Goal: Task Accomplishment & Management: Manage account settings

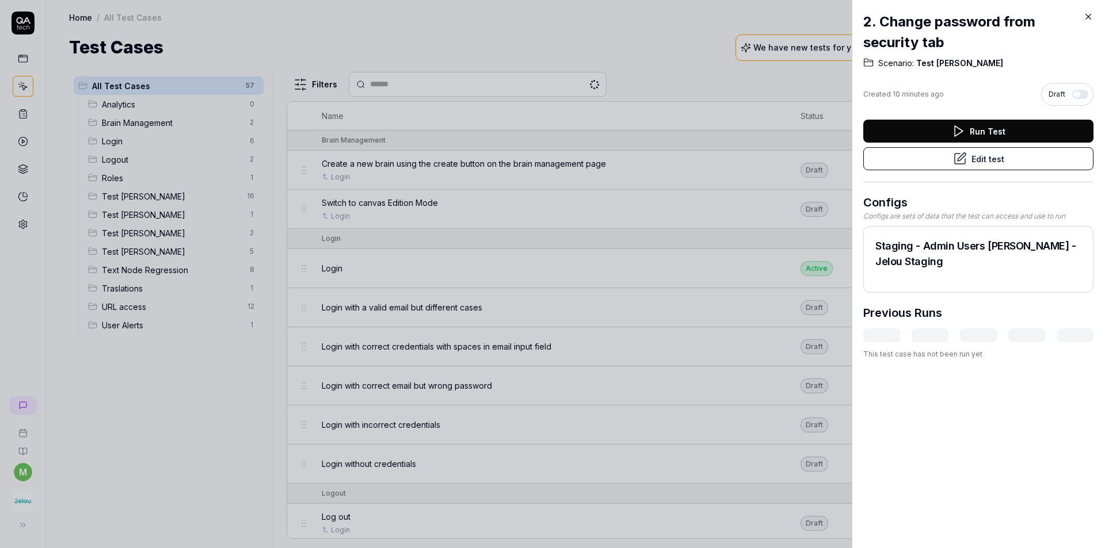
click at [637, 65] on div at bounding box center [552, 274] width 1105 height 548
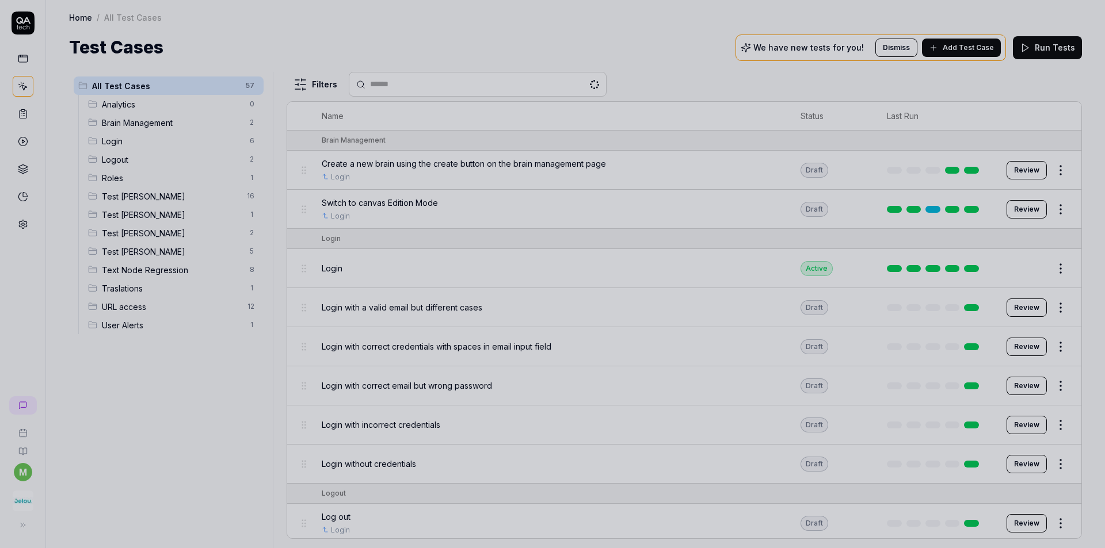
click at [189, 413] on div at bounding box center [552, 274] width 1105 height 548
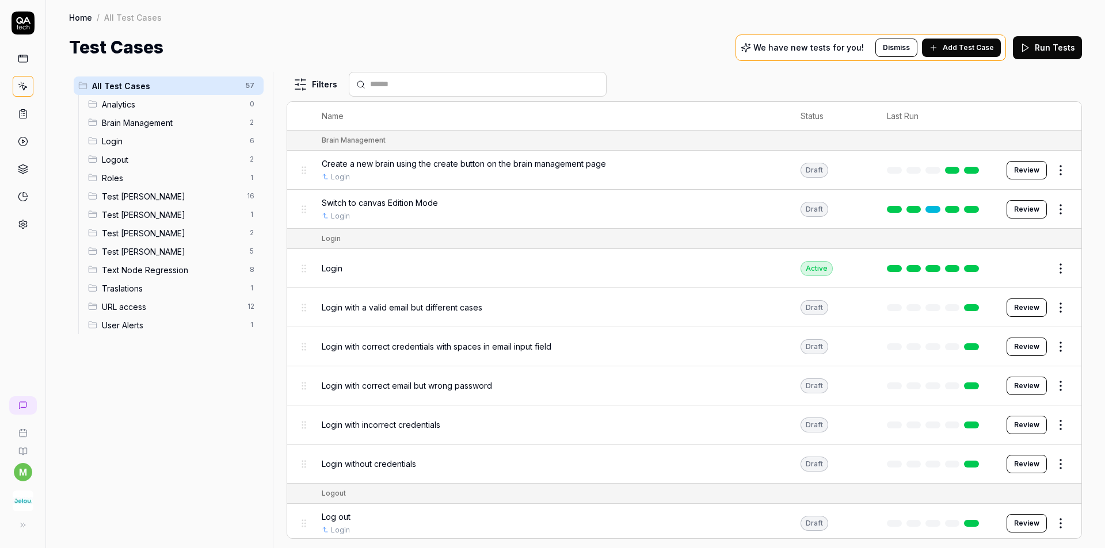
click at [265, 318] on ul "All Test Cases 57 Analytics 0 Brain Management 2 Login 6 Logout 2 Roles 1 Test …" at bounding box center [168, 205] width 199 height 267
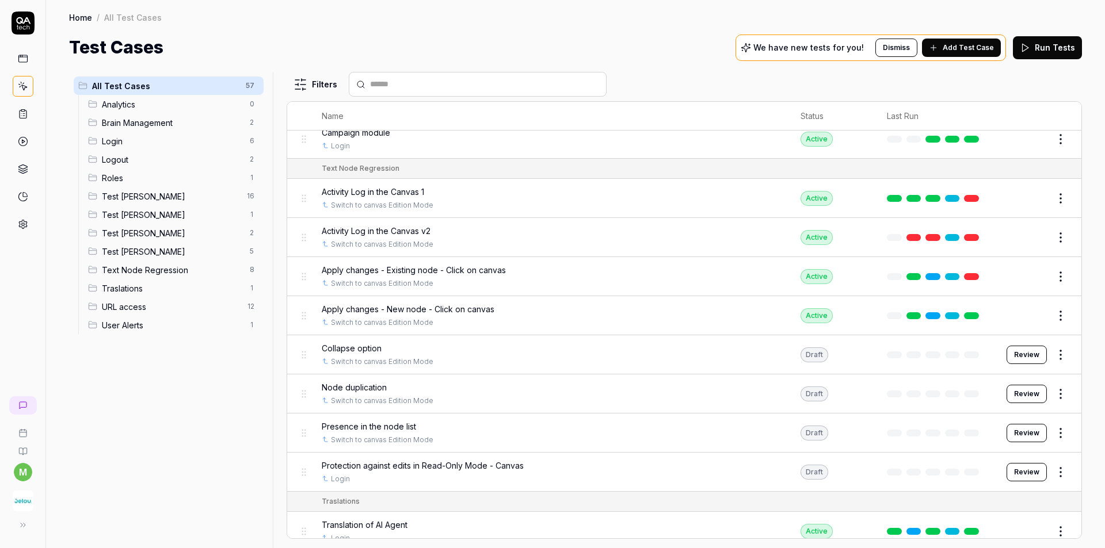
scroll to position [1488, 0]
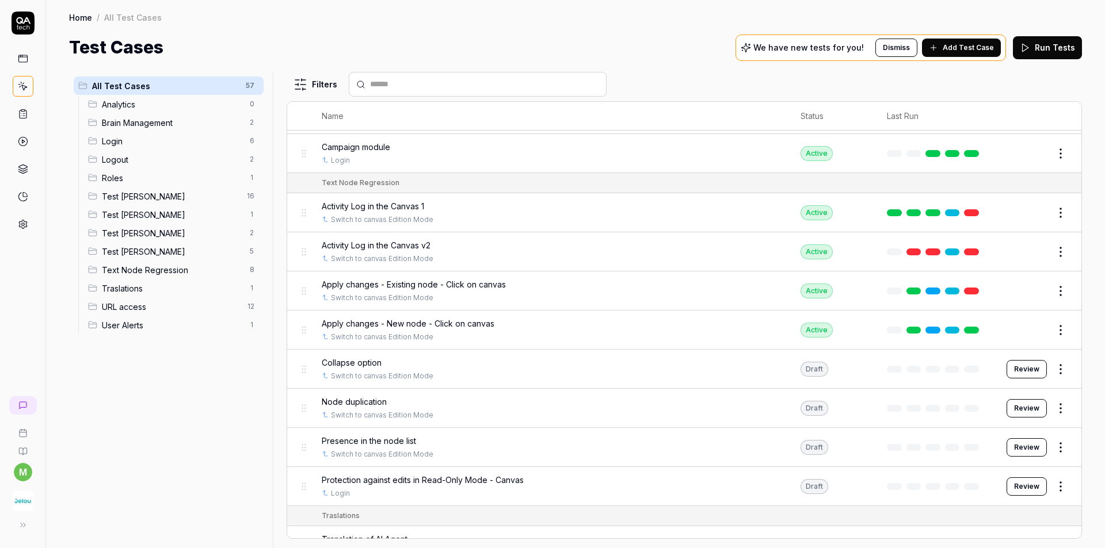
click at [153, 237] on span "Test Cinthia" at bounding box center [172, 233] width 141 height 12
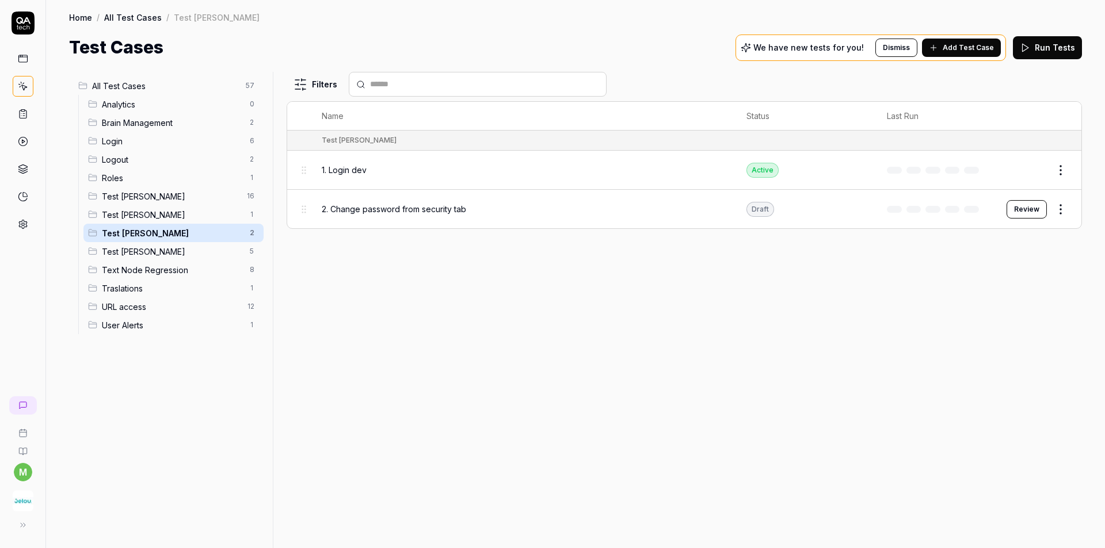
scroll to position [0, 0]
click at [439, 216] on div "2. Change password from security tab" at bounding box center [523, 209] width 402 height 25
click at [1031, 212] on button "Review" at bounding box center [1026, 209] width 40 height 18
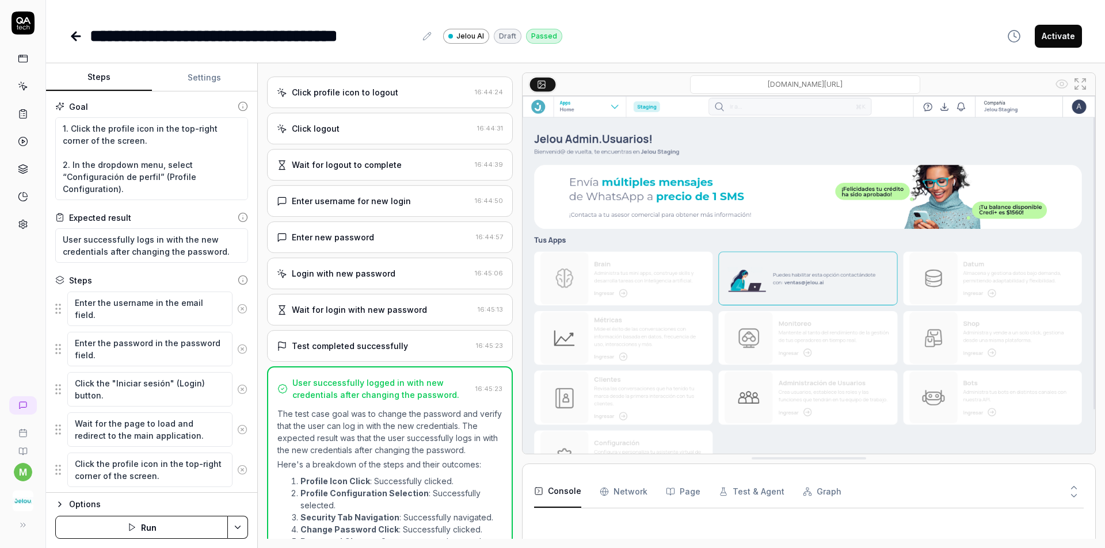
scroll to position [655, 0]
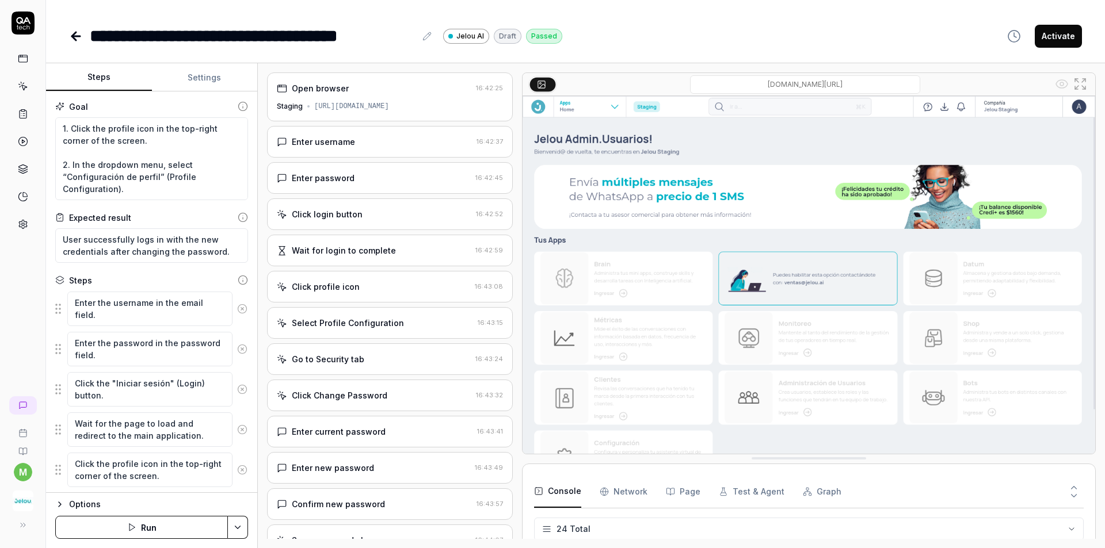
click at [369, 152] on div "Enter username 16:42:37" at bounding box center [390, 142] width 246 height 32
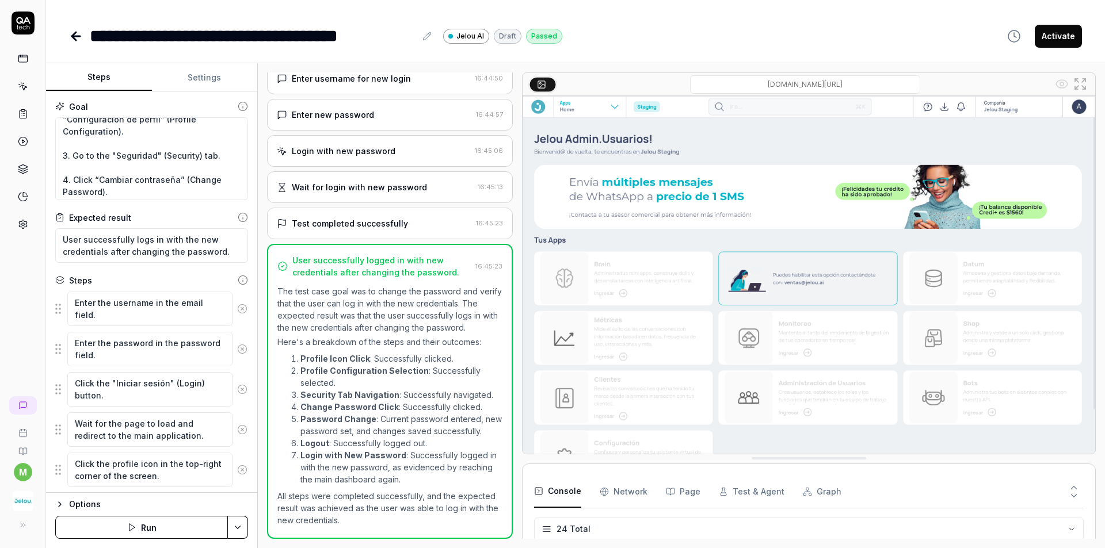
scroll to position [115, 0]
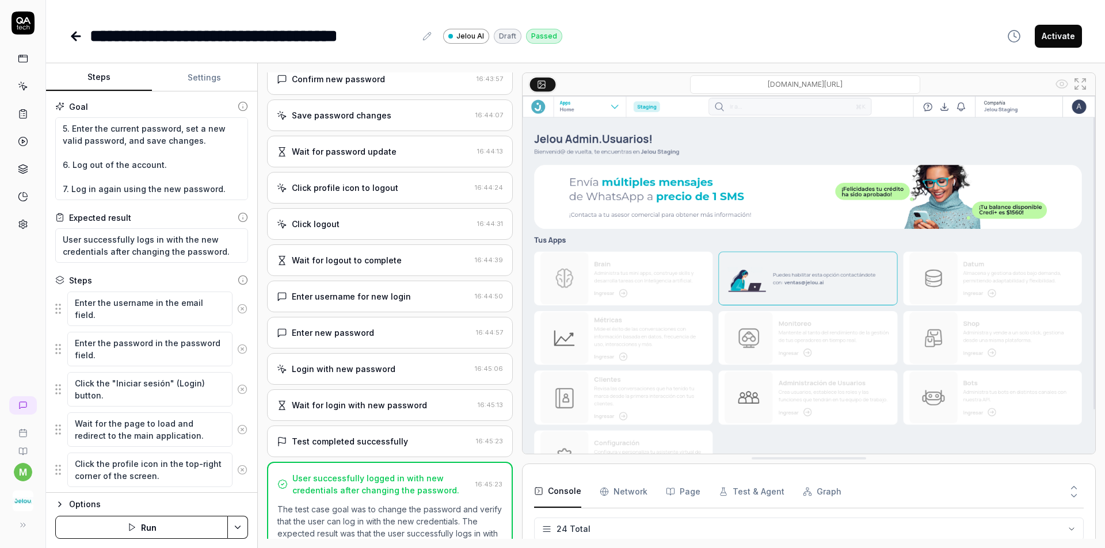
click at [406, 375] on div "Login with new password [SECURITY_DATA]" at bounding box center [390, 369] width 246 height 32
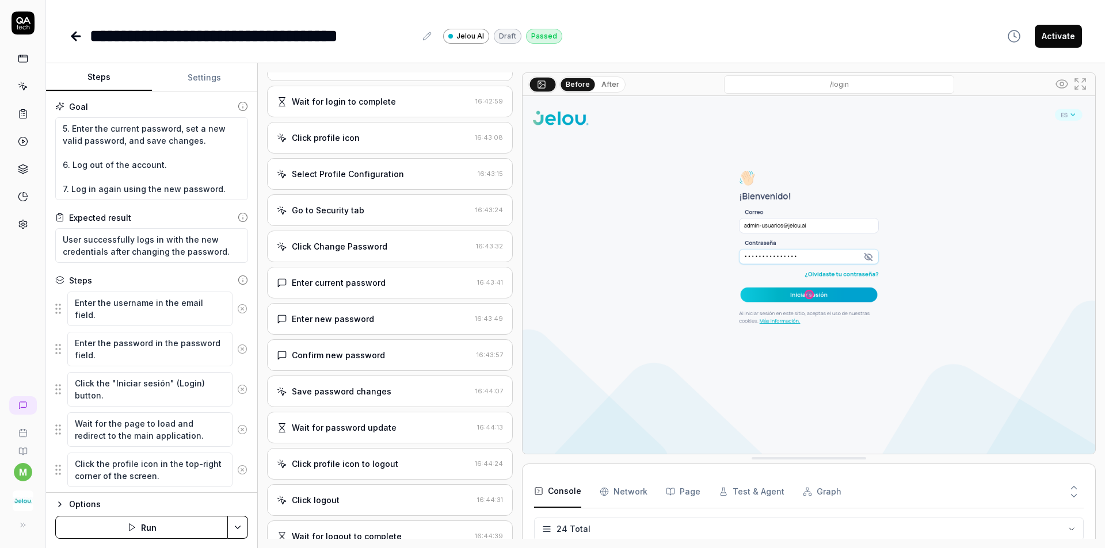
scroll to position [91, 0]
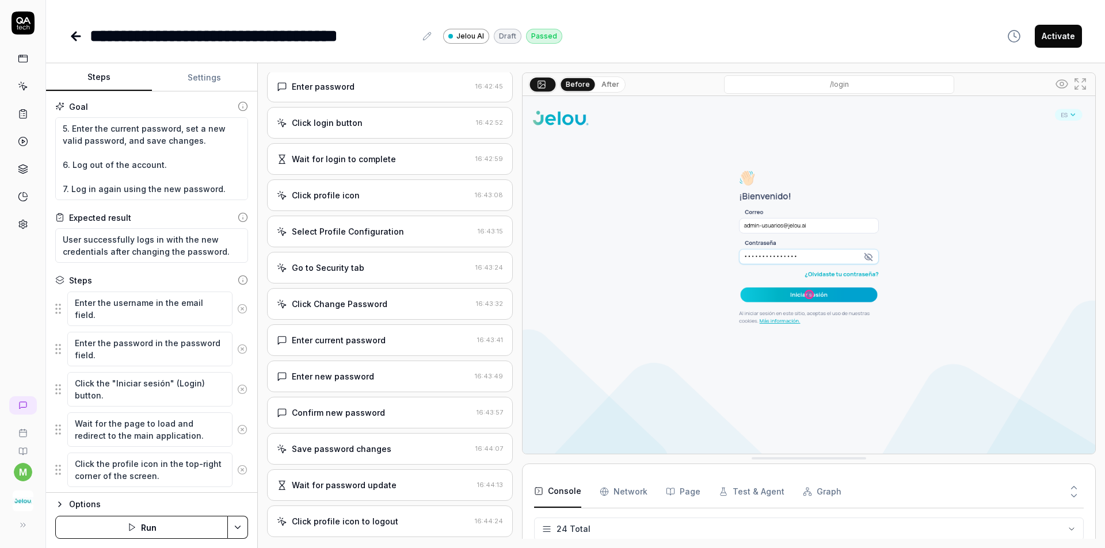
click at [394, 316] on div "Click Change Password 16:43:32" at bounding box center [390, 304] width 246 height 32
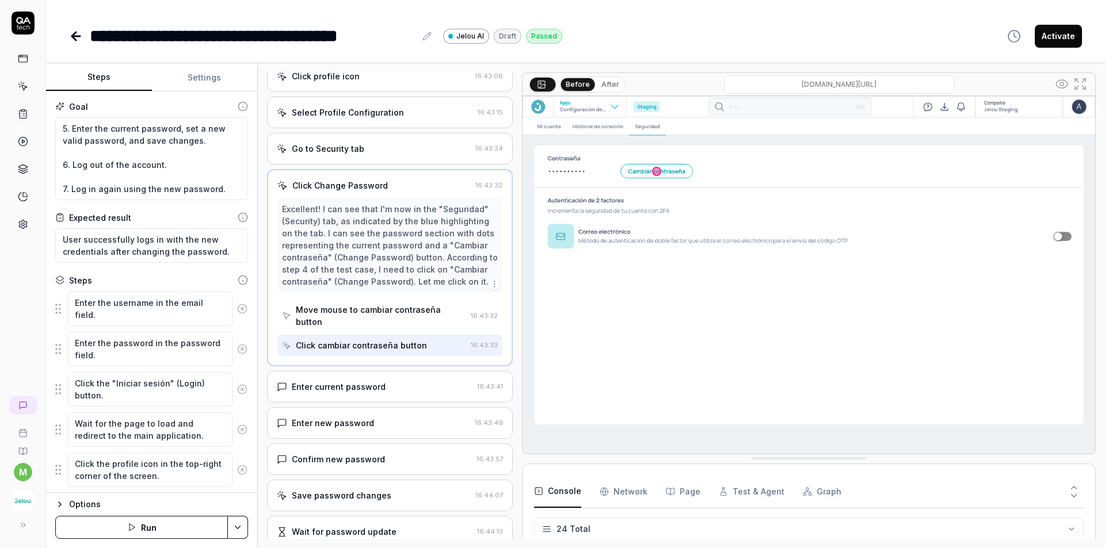
click at [392, 382] on div "Enter current password" at bounding box center [375, 387] width 196 height 12
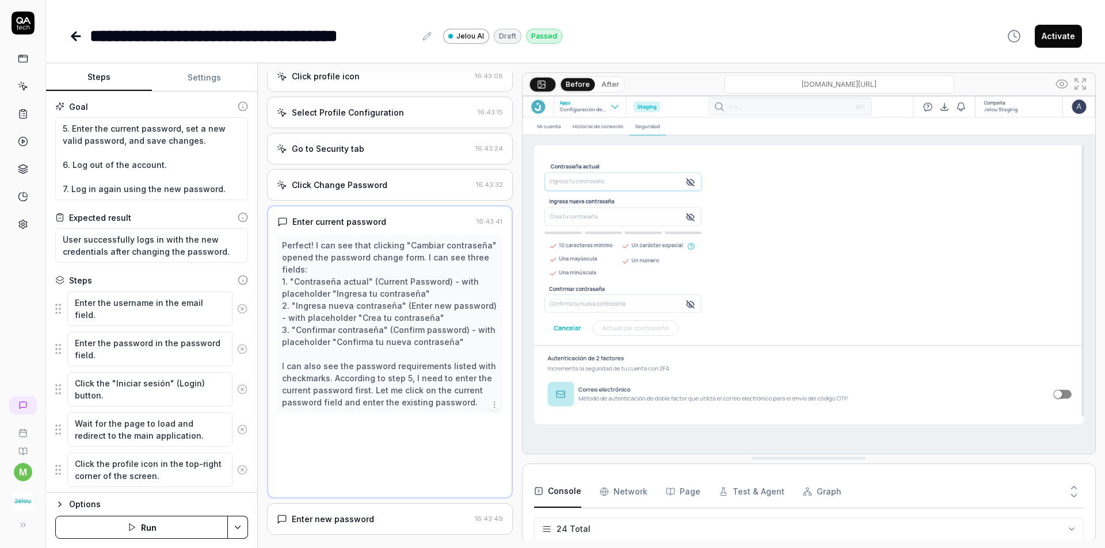
scroll to position [170, 0]
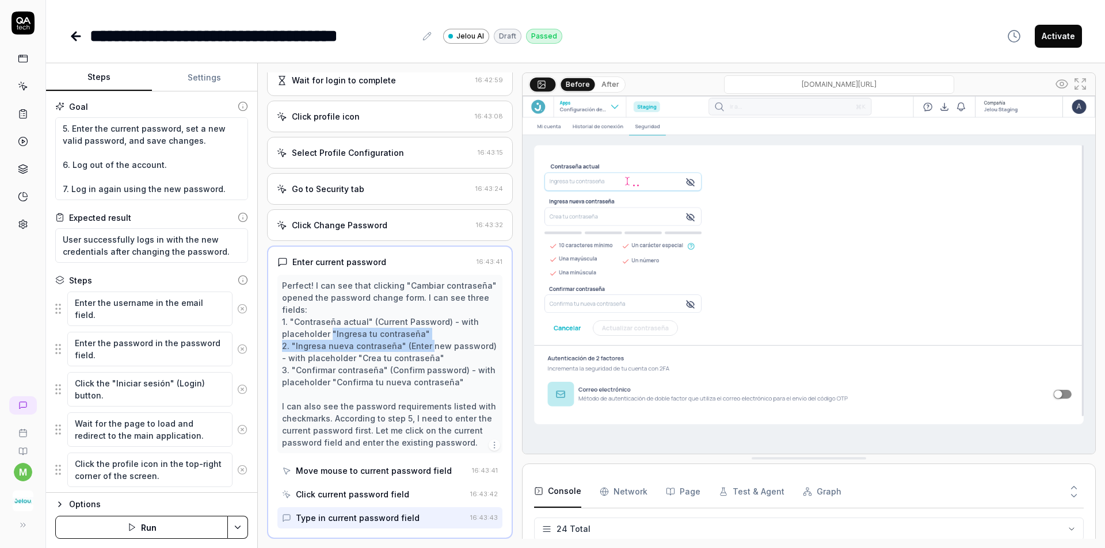
drag, startPoint x: 330, startPoint y: 336, endPoint x: 429, endPoint y: 343, distance: 99.2
click at [429, 343] on div "Perfect! I can see that clicking "Cambiar contraseña" opened the password chang…" at bounding box center [390, 364] width 216 height 169
click at [391, 356] on div "Perfect! I can see that clicking "Cambiar contraseña" opened the password chang…" at bounding box center [390, 364] width 216 height 169
drag, startPoint x: 326, startPoint y: 371, endPoint x: 445, endPoint y: 374, distance: 118.6
click at [445, 374] on div "Perfect! I can see that clicking "Cambiar contraseña" opened the password chang…" at bounding box center [390, 364] width 216 height 169
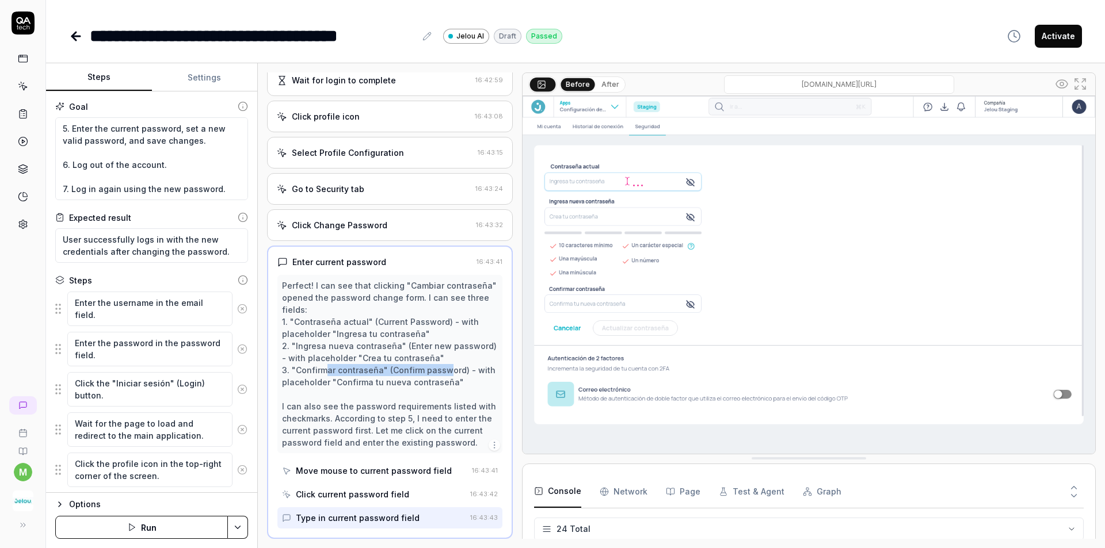
click at [445, 374] on div "Perfect! I can see that clicking "Cambiar contraseña" opened the password chang…" at bounding box center [390, 364] width 216 height 169
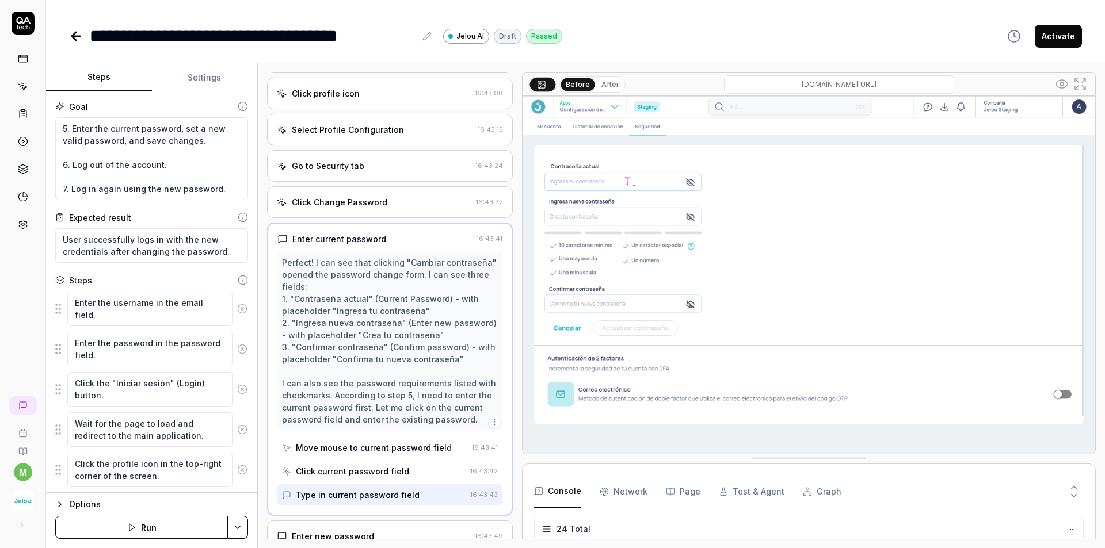
scroll to position [0, 0]
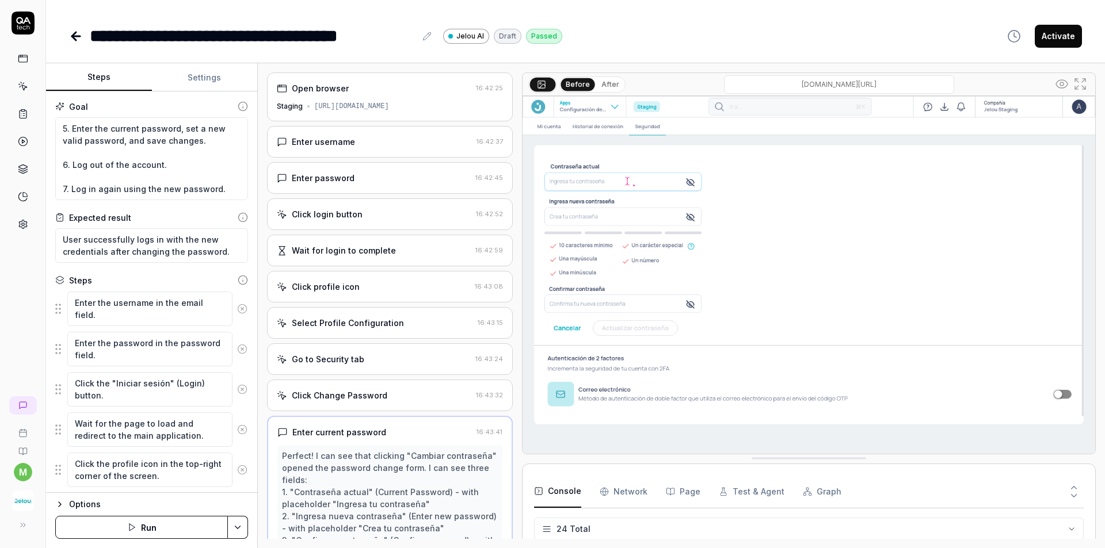
click at [388, 106] on div "[URL][DOMAIN_NAME]" at bounding box center [351, 106] width 75 height 10
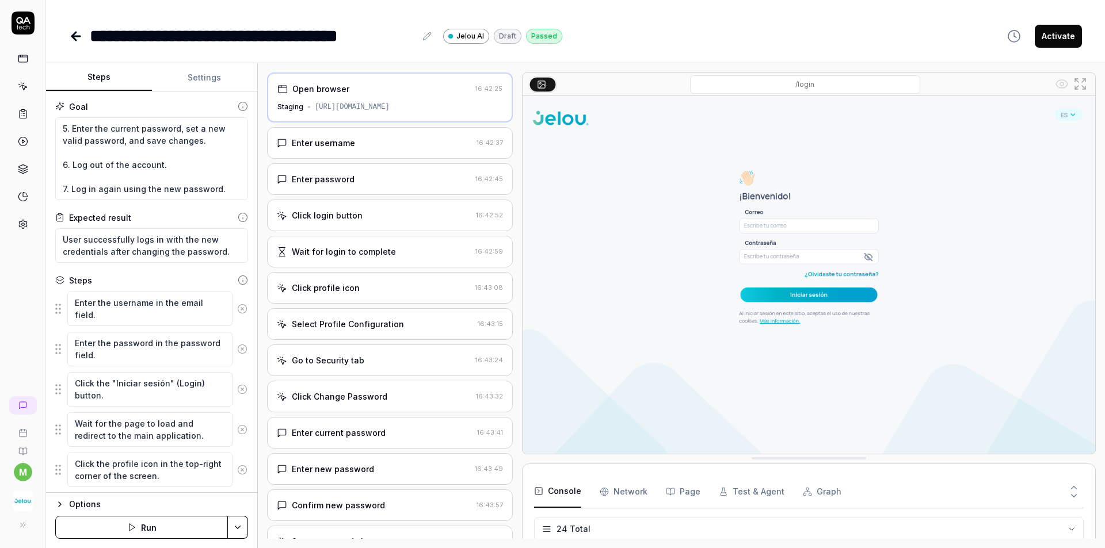
click at [400, 136] on div "Enter username 16:42:37" at bounding box center [390, 143] width 246 height 32
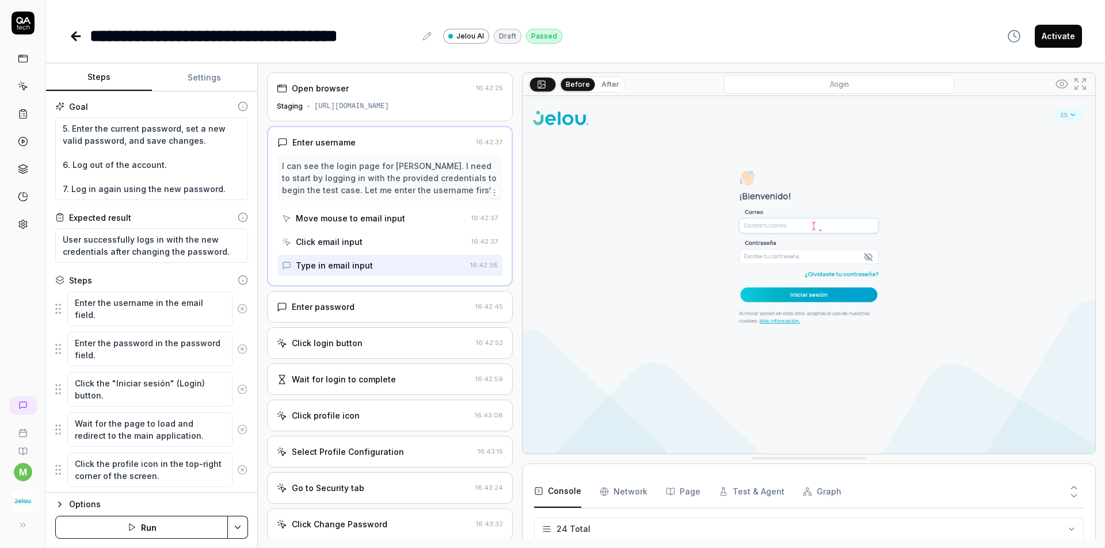
type textarea "*"
click at [365, 110] on div "[URL][DOMAIN_NAME]" at bounding box center [351, 106] width 75 height 10
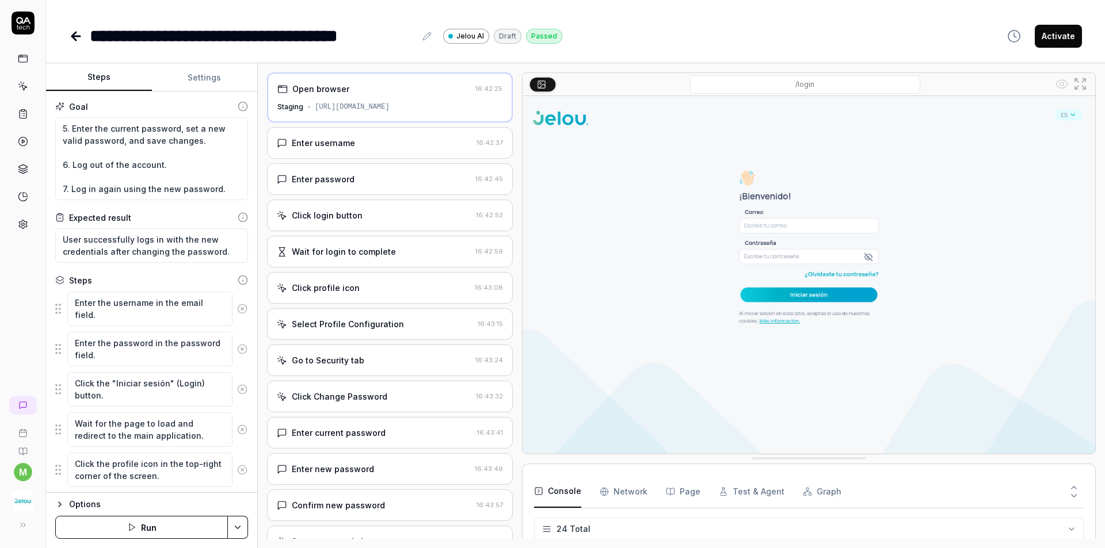
click at [387, 151] on div "Enter username 16:42:37" at bounding box center [390, 143] width 246 height 32
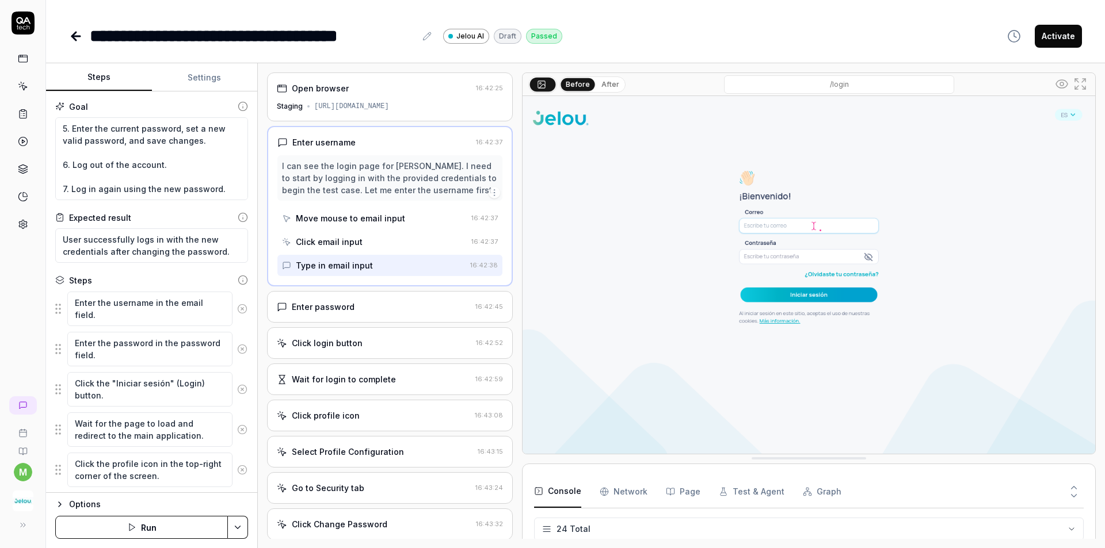
click at [608, 84] on button "After" at bounding box center [610, 84] width 27 height 13
click at [410, 310] on div "Enter password" at bounding box center [374, 307] width 194 height 12
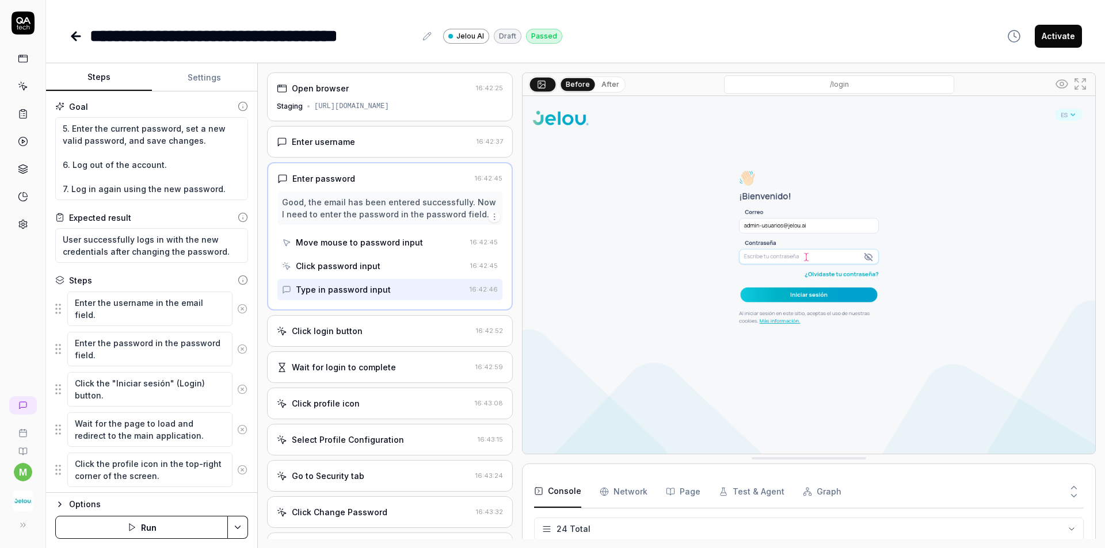
click at [616, 85] on button "After" at bounding box center [610, 84] width 27 height 13
click at [345, 274] on div "Click password input" at bounding box center [374, 265] width 184 height 21
click at [349, 253] on div "Move mouse to password input" at bounding box center [374, 242] width 184 height 21
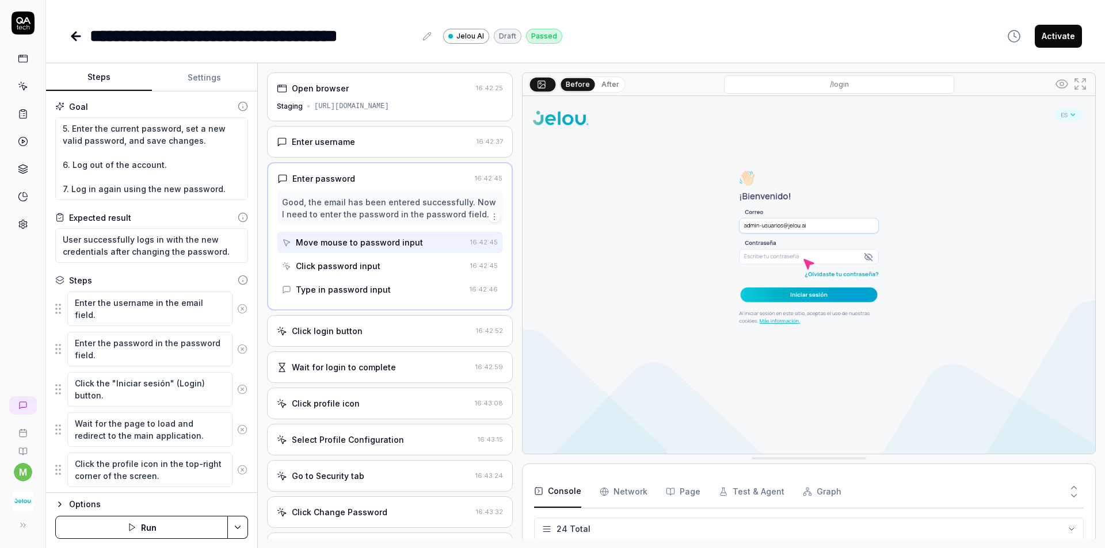
click at [343, 272] on div "Click password input" at bounding box center [338, 266] width 85 height 12
click at [343, 287] on div "Type in password input" at bounding box center [343, 290] width 95 height 12
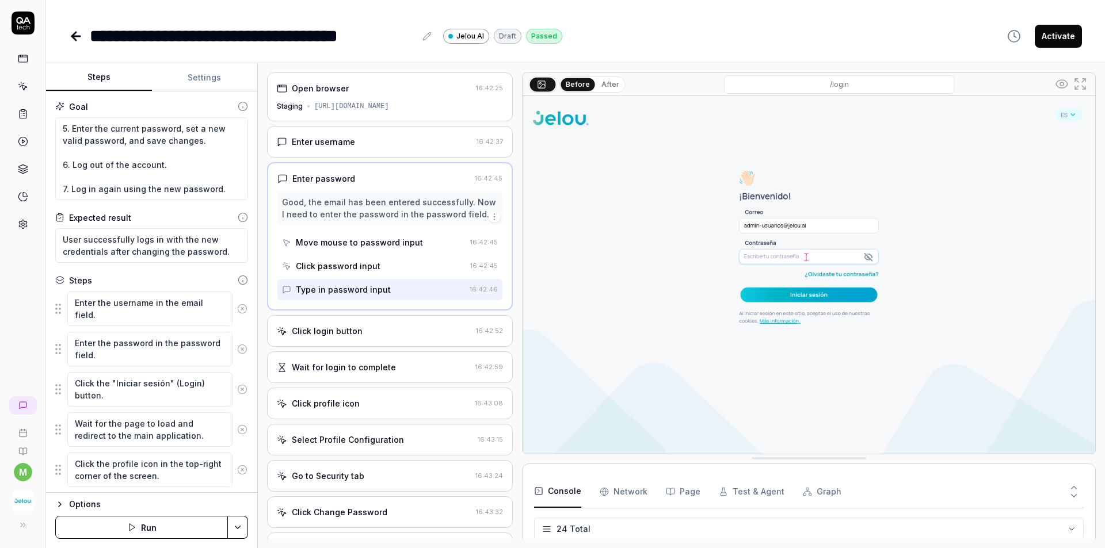
click at [632, 490] on Requests "Network" at bounding box center [623, 492] width 48 height 32
click at [683, 464] on div "Console Network Page Test & Agent Graph" at bounding box center [809, 550] width 574 height 173
click at [699, 464] on div "Console Network Page Test & Agent Graph Only errors Time URL Status Method Type…" at bounding box center [809, 550] width 574 height 173
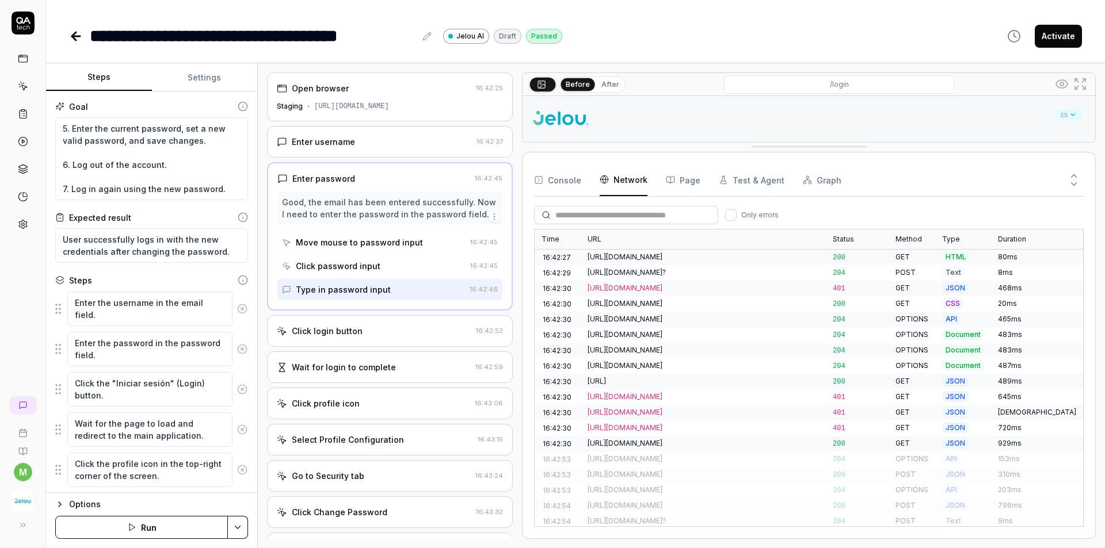
drag, startPoint x: 699, startPoint y: 462, endPoint x: 728, endPoint y: 150, distance: 313.2
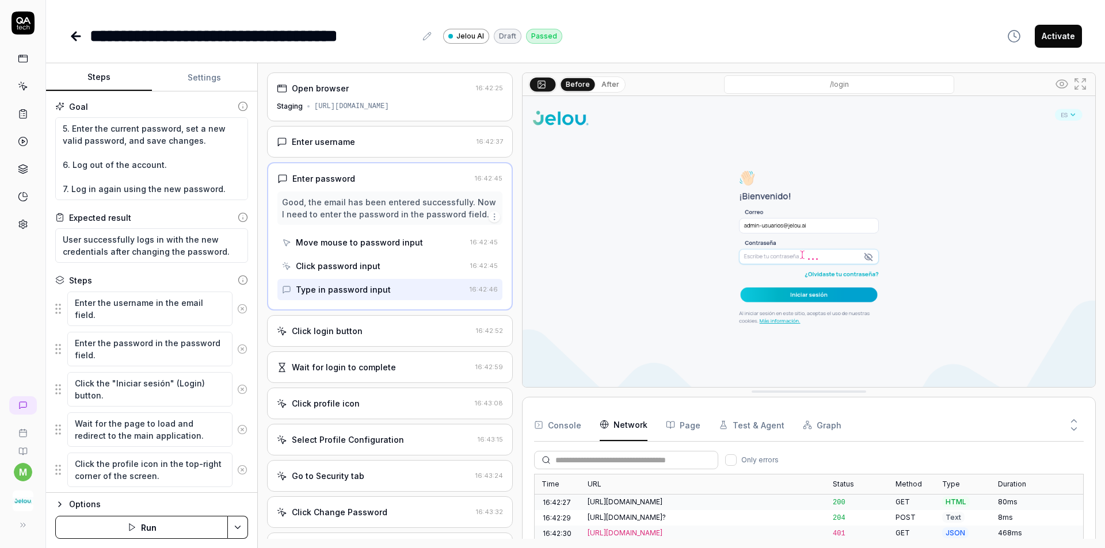
drag, startPoint x: 689, startPoint y: 151, endPoint x: 632, endPoint y: 397, distance: 252.9
click at [341, 321] on div "Click login button 16:42:52" at bounding box center [390, 331] width 246 height 32
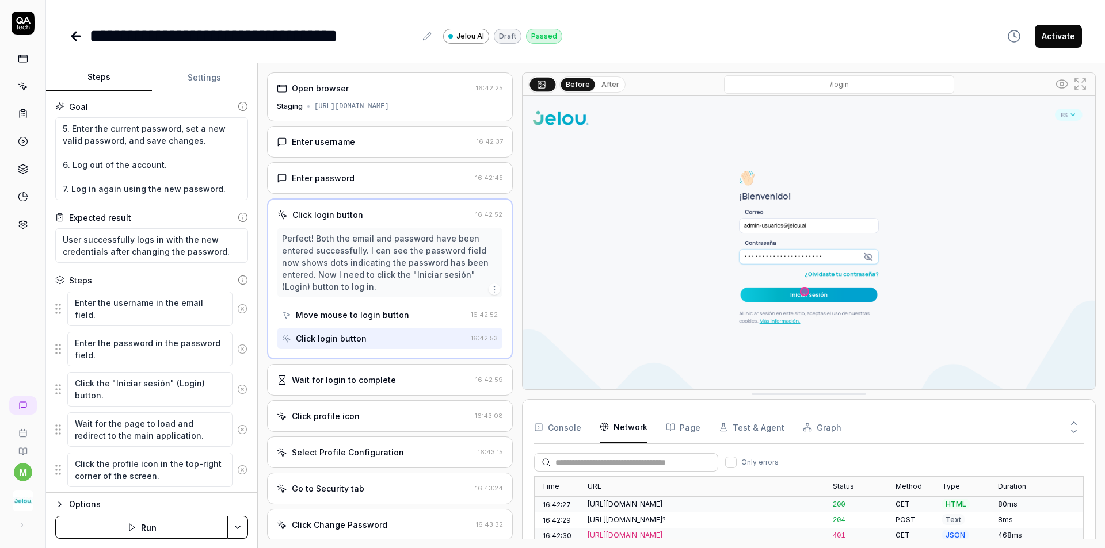
click at [395, 375] on div "Wait for login to complete" at bounding box center [374, 380] width 194 height 12
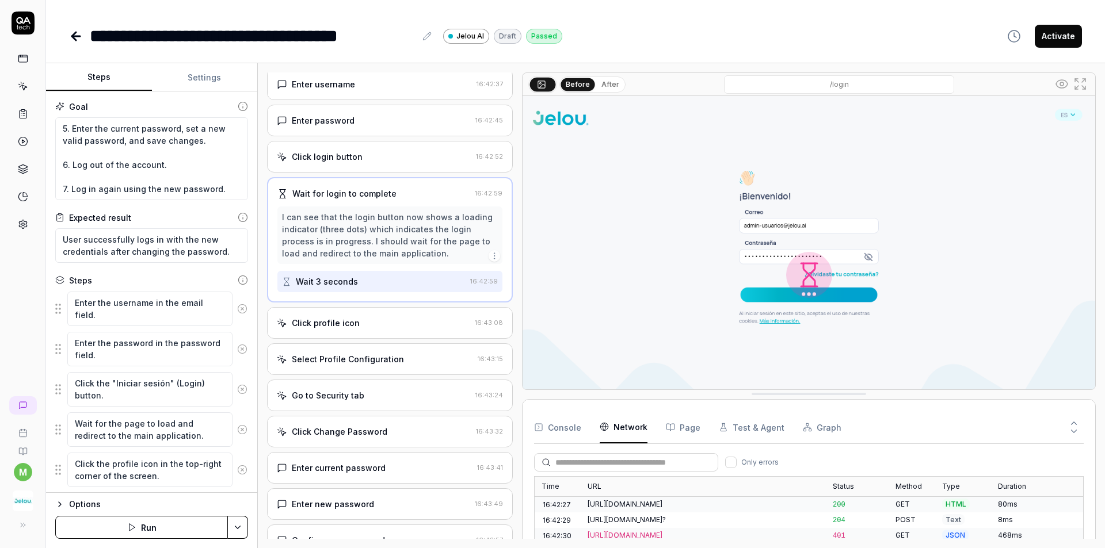
click at [395, 337] on div "Click profile icon 16:43:08" at bounding box center [390, 323] width 246 height 32
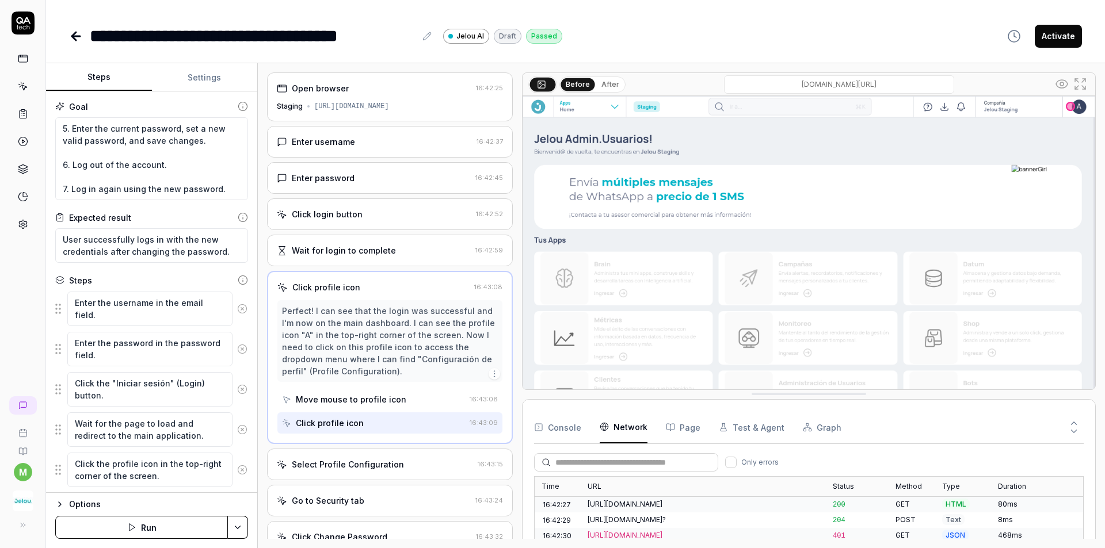
scroll to position [58, 0]
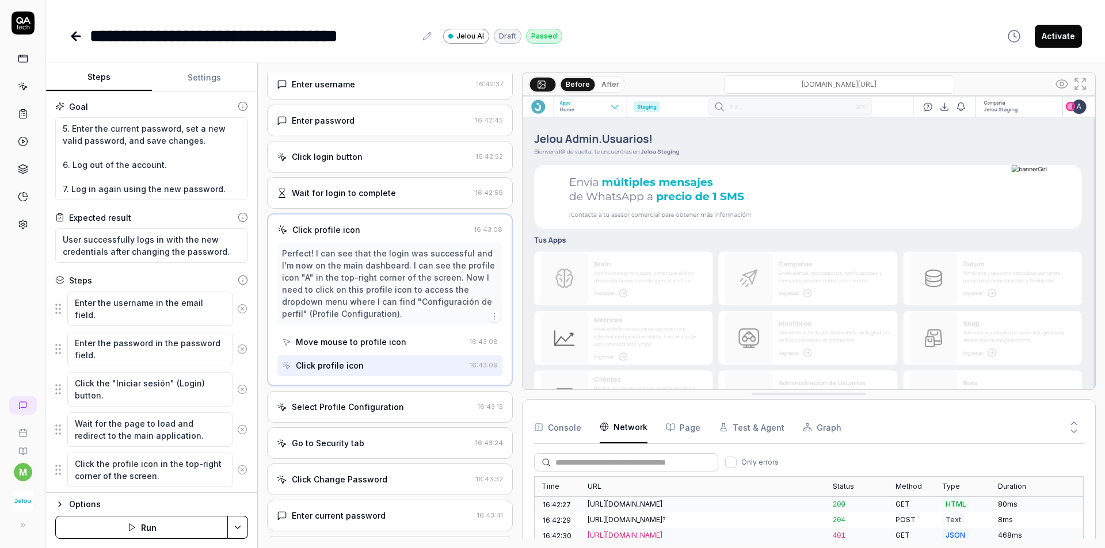
click at [398, 401] on div "Select Profile Configuration" at bounding box center [375, 407] width 196 height 12
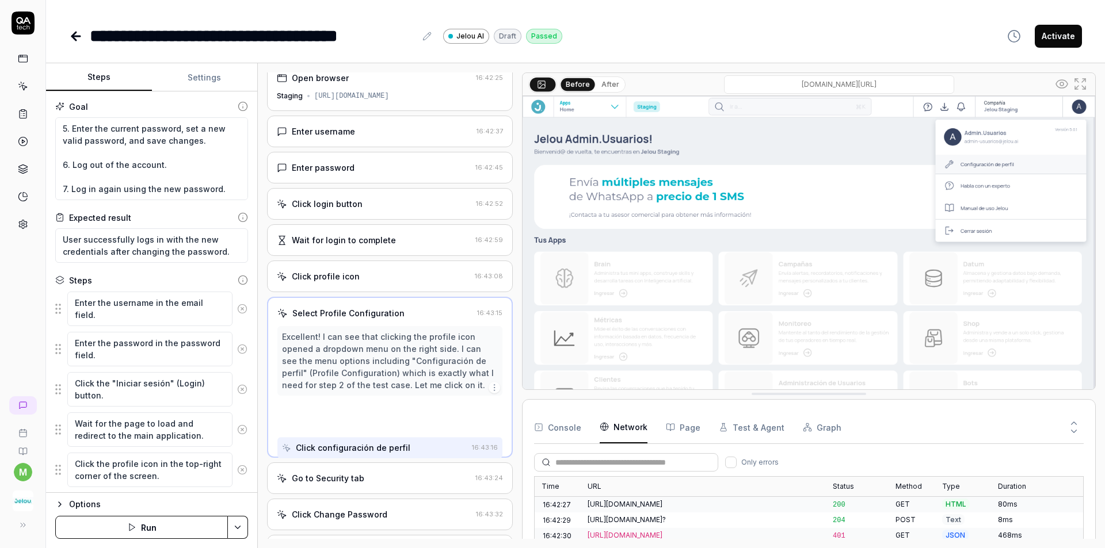
scroll to position [0, 0]
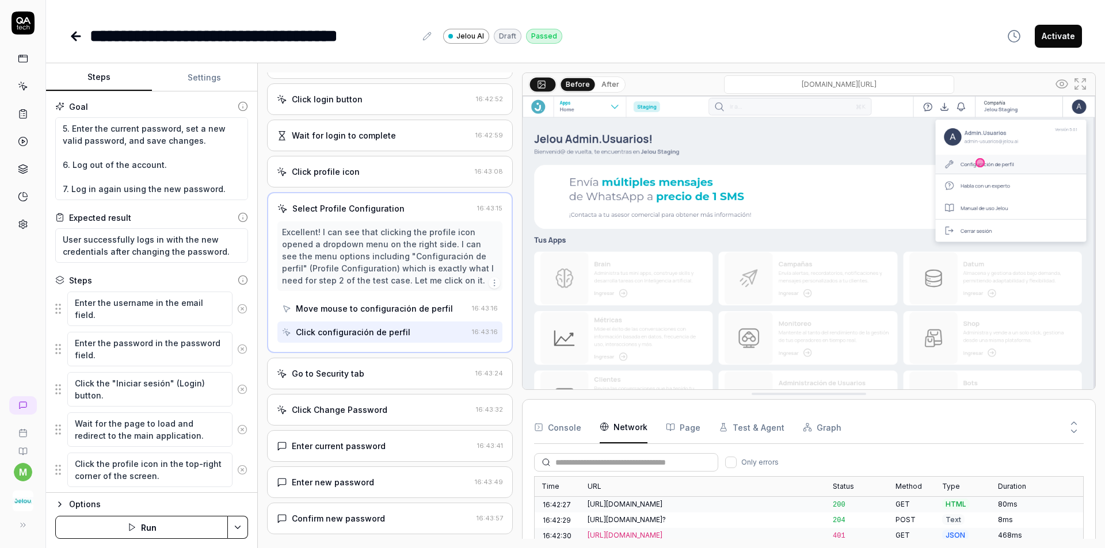
click at [394, 365] on div "Go to Security tab 16:43:24" at bounding box center [390, 374] width 246 height 32
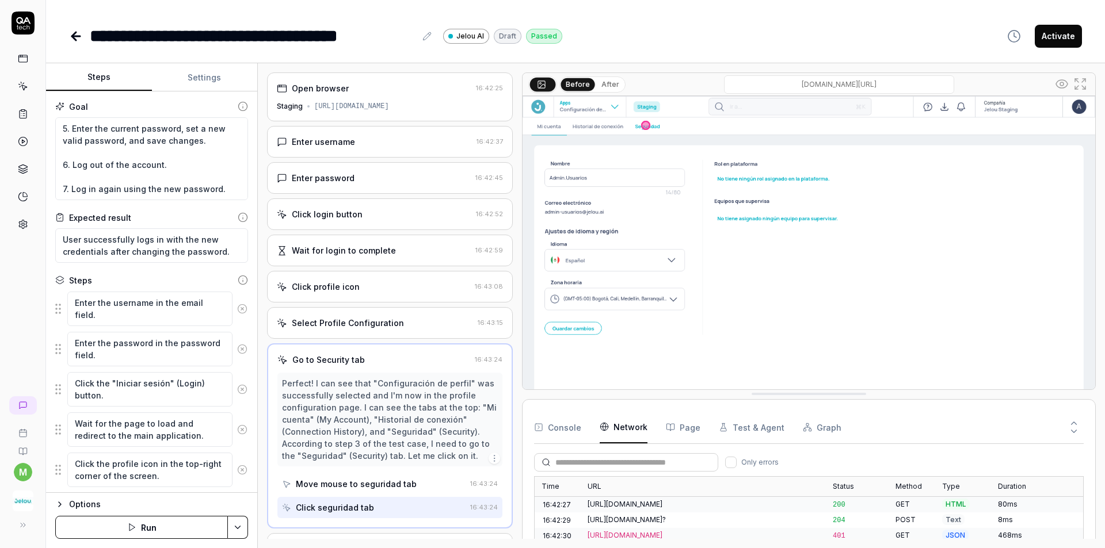
scroll to position [58, 0]
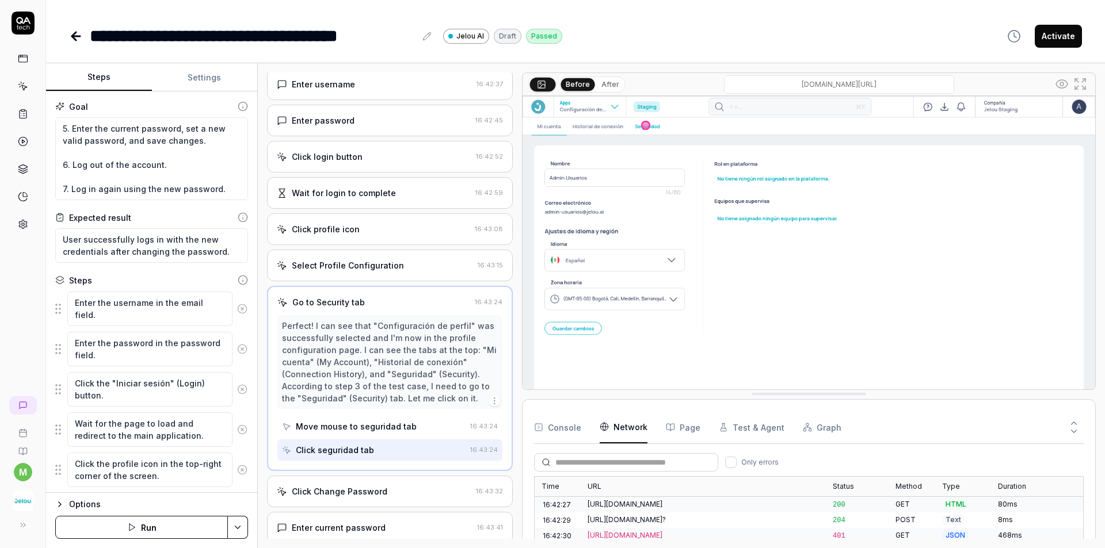
click at [429, 483] on div "Click Change Password 16:43:32" at bounding box center [390, 492] width 246 height 32
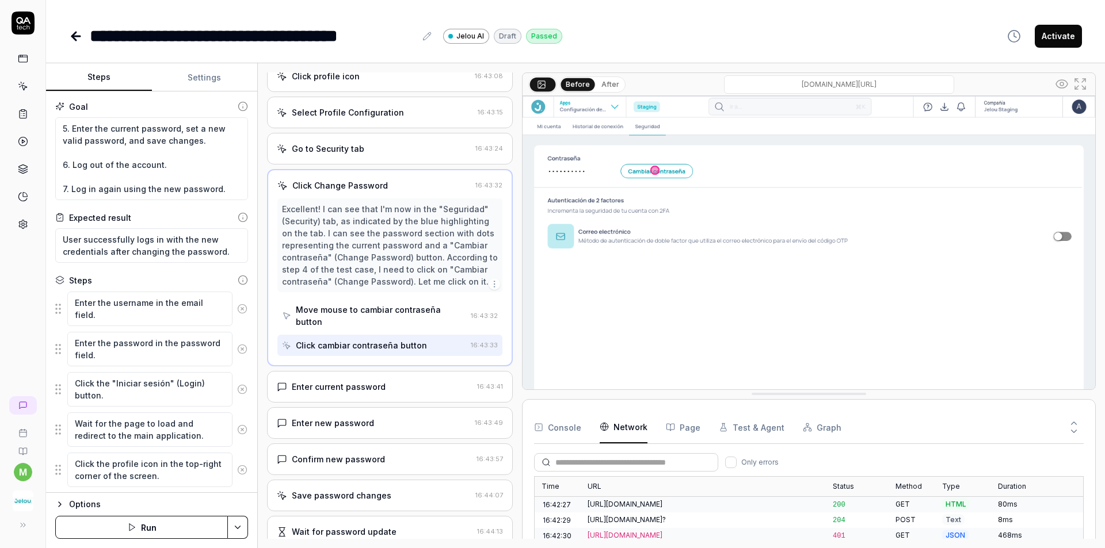
click at [400, 383] on div "Enter current password" at bounding box center [375, 387] width 196 height 12
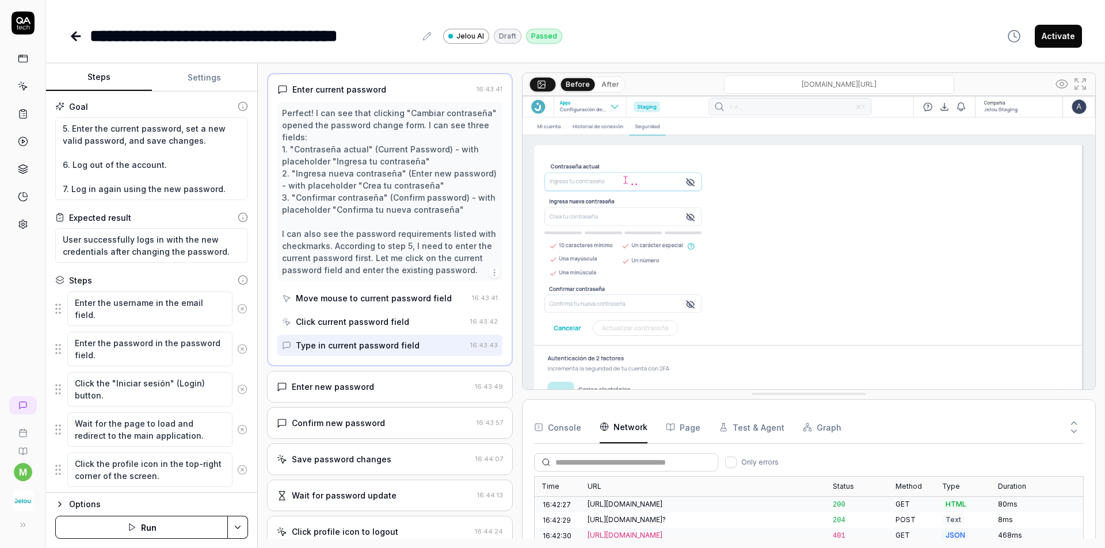
click at [400, 383] on div "Enter new password" at bounding box center [373, 387] width 193 height 12
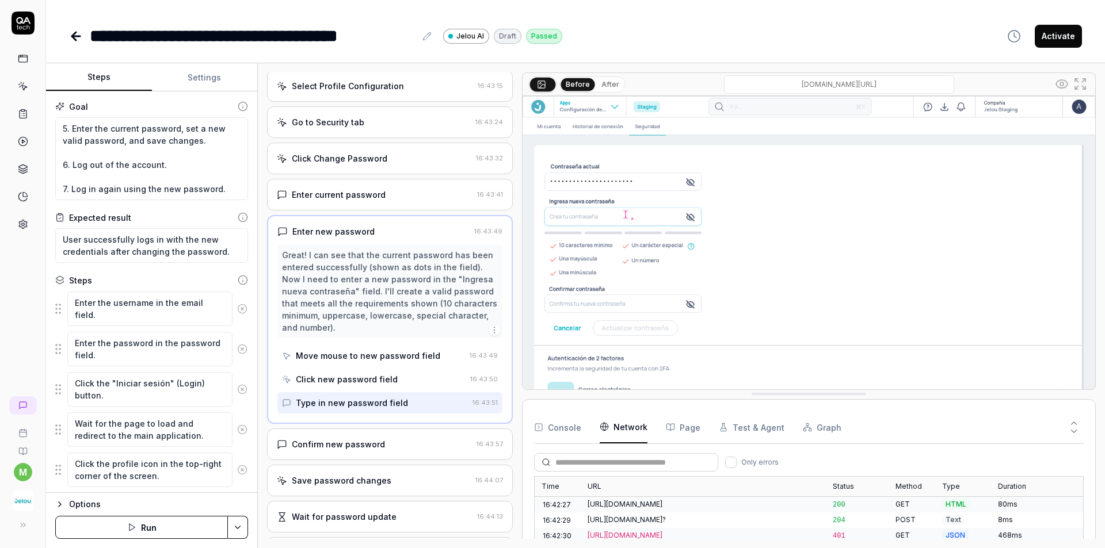
scroll to position [295, 0]
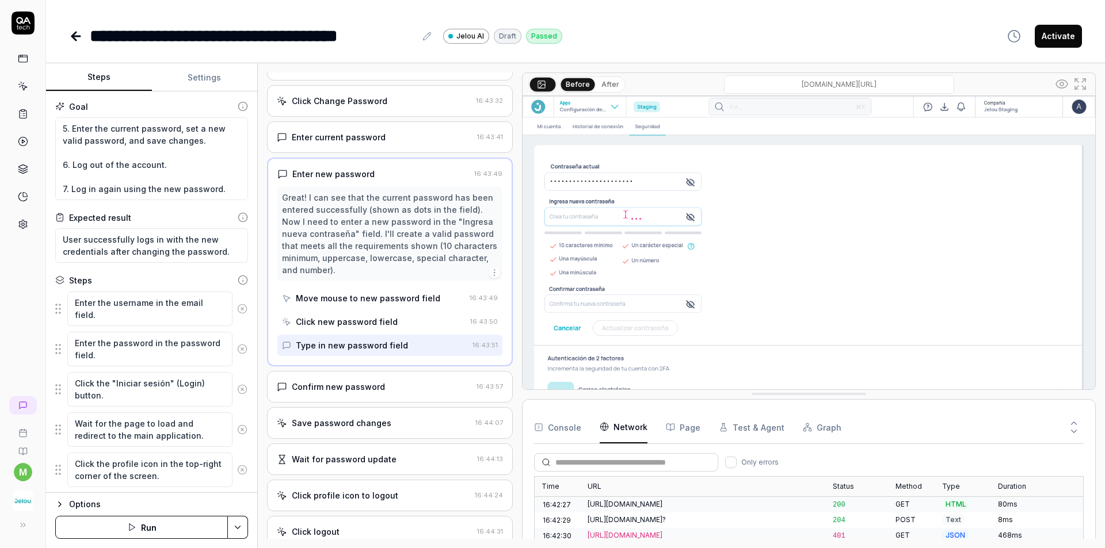
click at [396, 395] on div "Confirm new password [SECURITY_DATA]" at bounding box center [390, 387] width 246 height 32
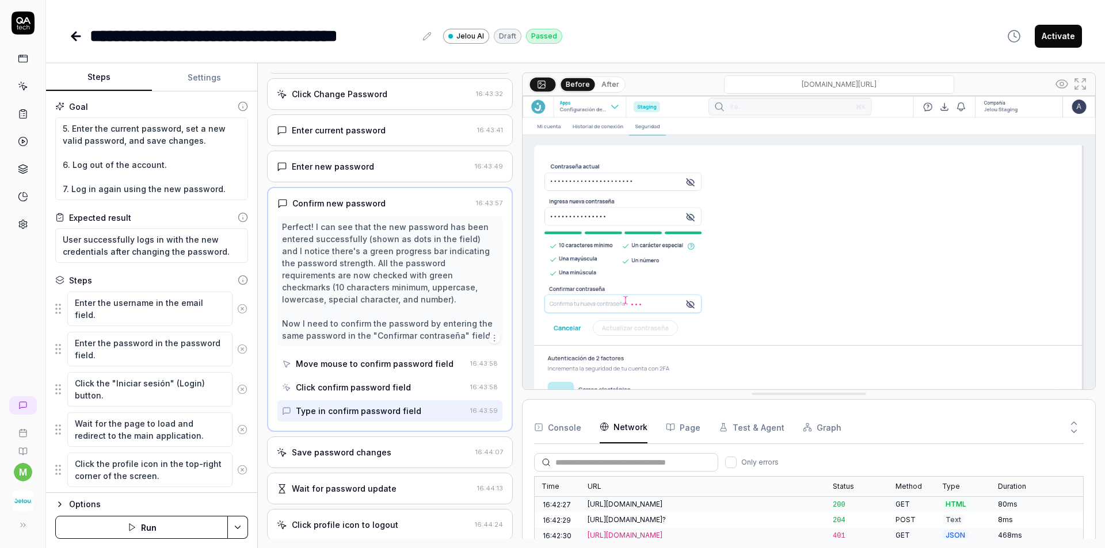
scroll to position [310, 0]
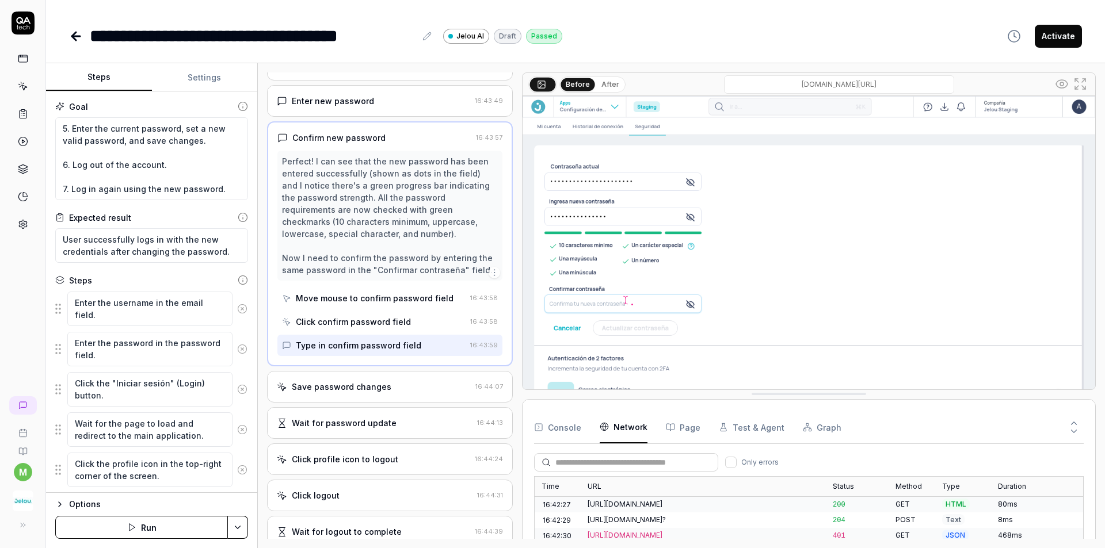
click at [399, 397] on div "Save password changes 16:44:07" at bounding box center [390, 387] width 246 height 32
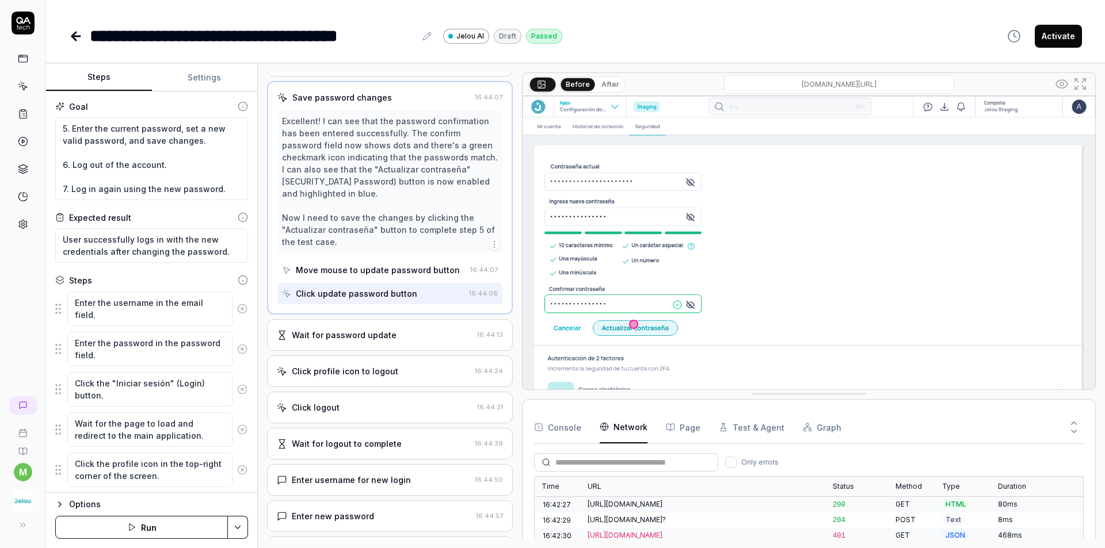
scroll to position [449, 0]
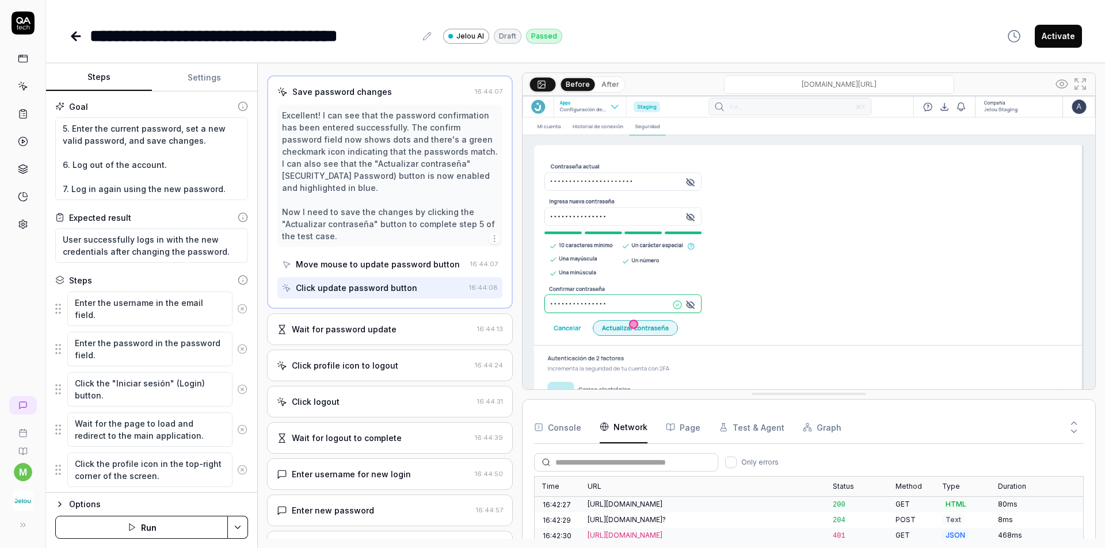
click at [396, 349] on div "Open browser 16:42:25 Staging [URL][DOMAIN_NAME] Enter username 16:42:37 Enter …" at bounding box center [390, 305] width 246 height 467
click at [399, 338] on div "Wait for password update 16:44:13" at bounding box center [390, 330] width 246 height 32
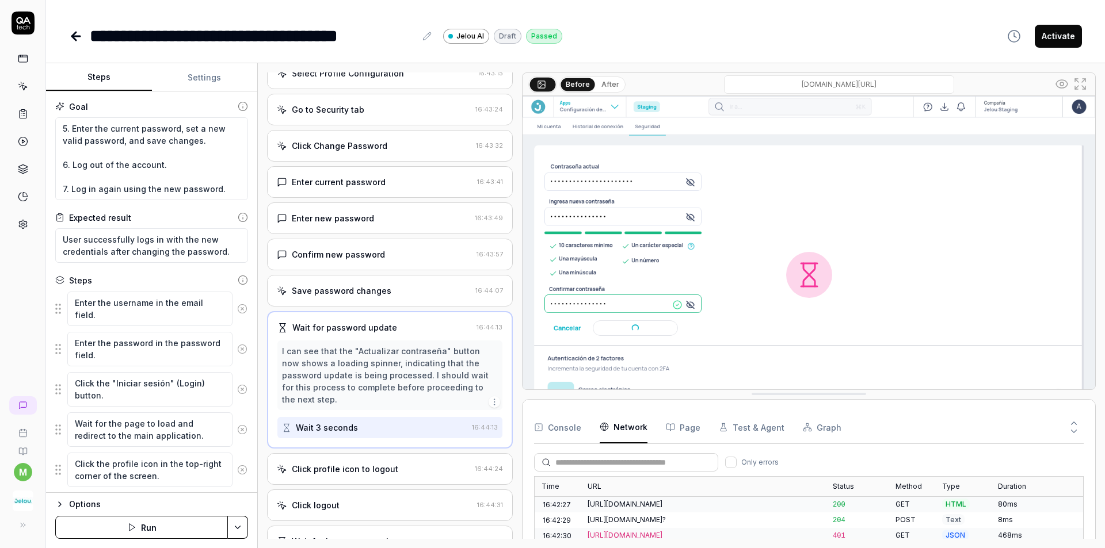
scroll to position [332, 0]
